Goal: Navigation & Orientation: Find specific page/section

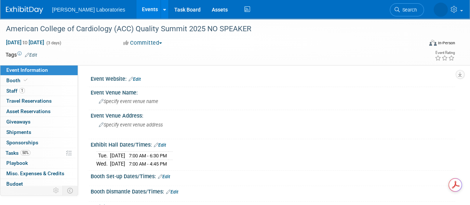
click at [136, 12] on link "Events" at bounding box center [149, 9] width 27 height 19
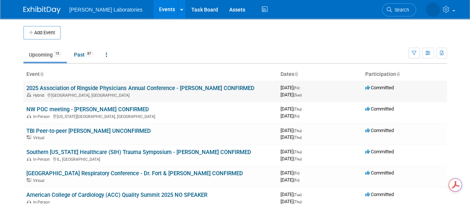
click at [93, 87] on link "2025 Association of Ringside Physicians Annual Conference - [PERSON_NAME] CONFI…" at bounding box center [140, 88] width 228 height 7
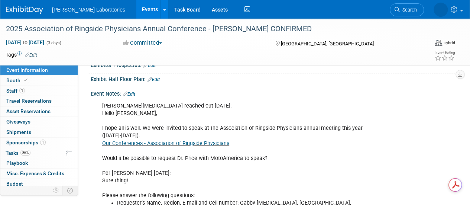
scroll to position [131, 0]
